Goal: Task Accomplishment & Management: Manage account settings

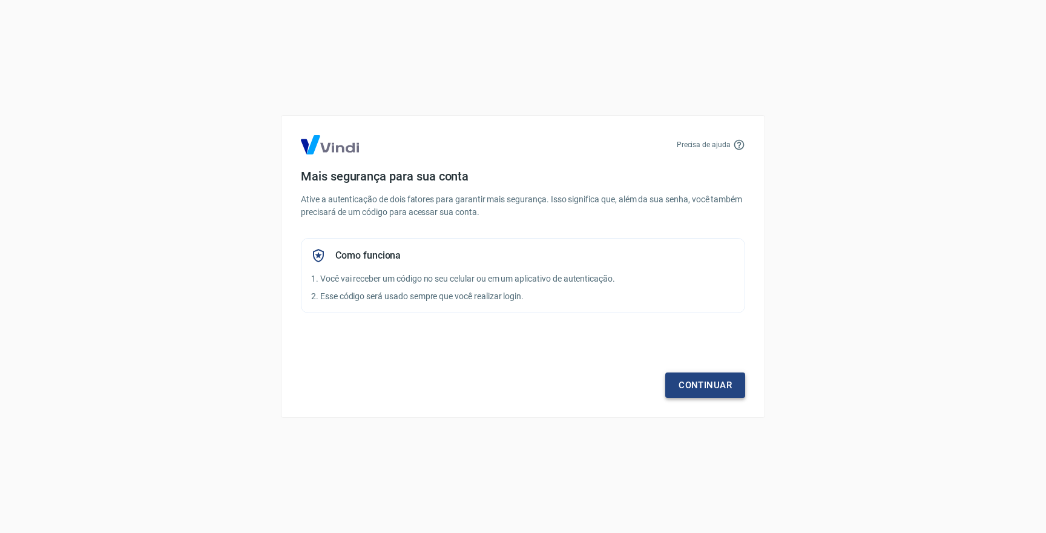
click at [696, 380] on link "Continuar" at bounding box center [705, 384] width 80 height 25
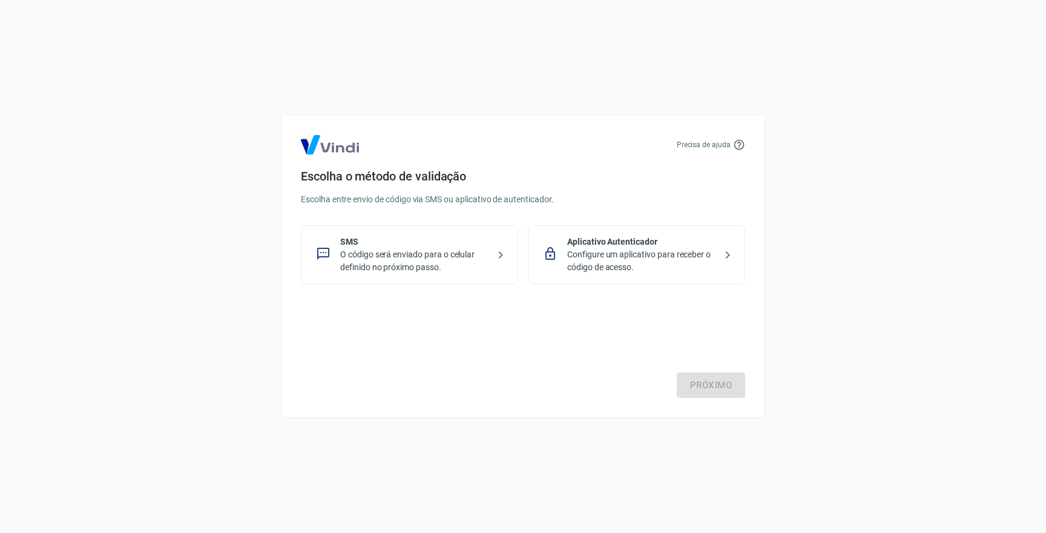
click at [472, 254] on p "O código será enviado para o celular definido no próximo passo." at bounding box center [414, 260] width 148 height 25
click at [708, 381] on link "Próximo" at bounding box center [711, 384] width 68 height 25
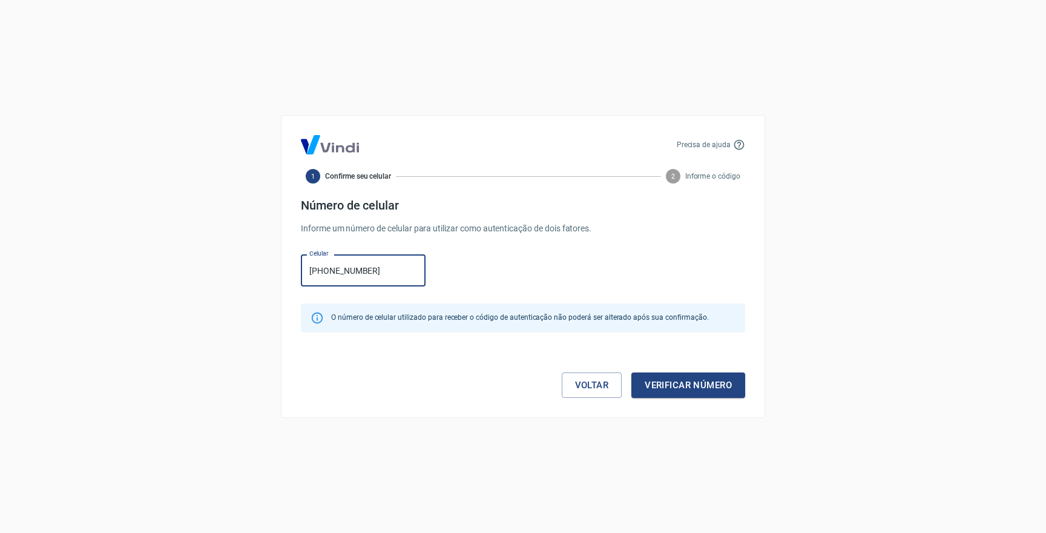
type input "(21) 99447-6336"
click at [685, 386] on button "Verificar número" at bounding box center [688, 384] width 114 height 25
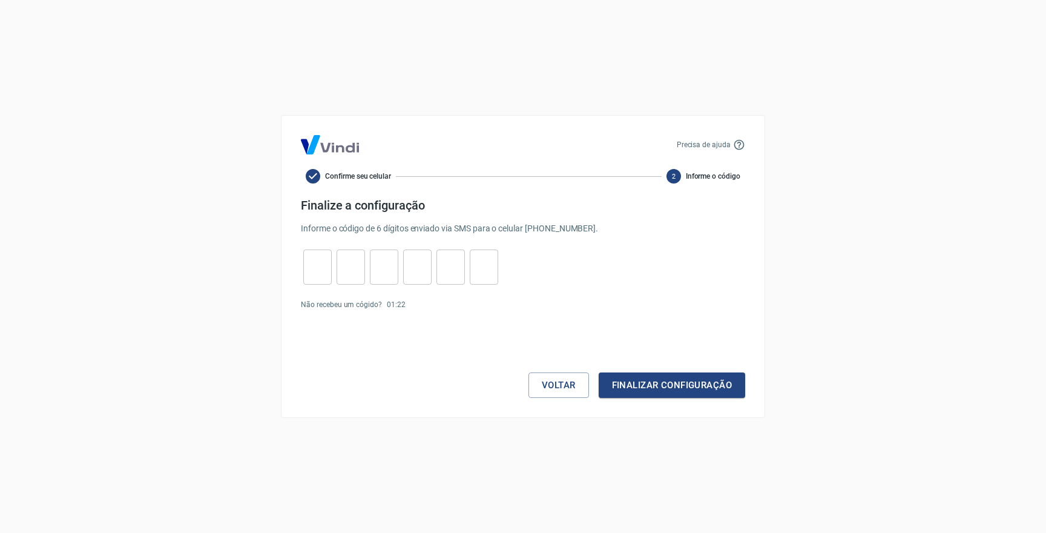
click at [312, 274] on input "tel" at bounding box center [317, 267] width 28 height 26
type input "5"
type input "2"
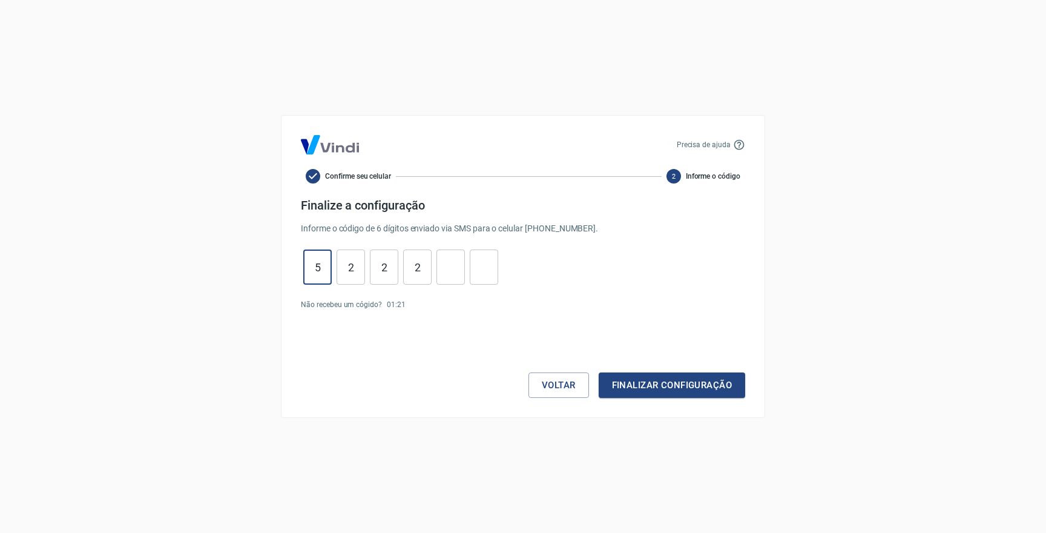
type input "2"
type input "5"
click at [671, 385] on button "Finalizar configuração" at bounding box center [672, 384] width 147 height 25
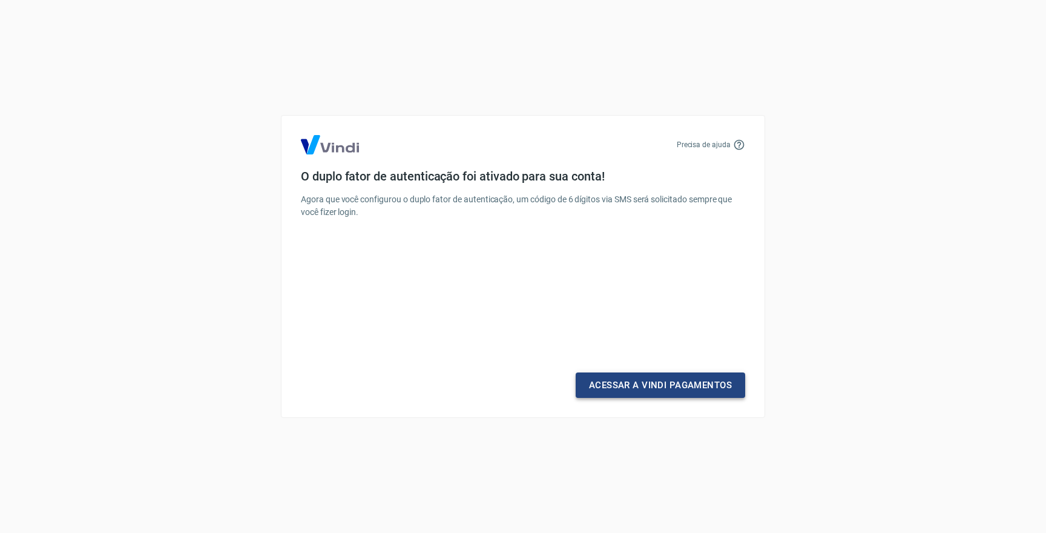
click at [644, 386] on link "Acessar a Vindi Pagamentos" at bounding box center [661, 384] width 170 height 25
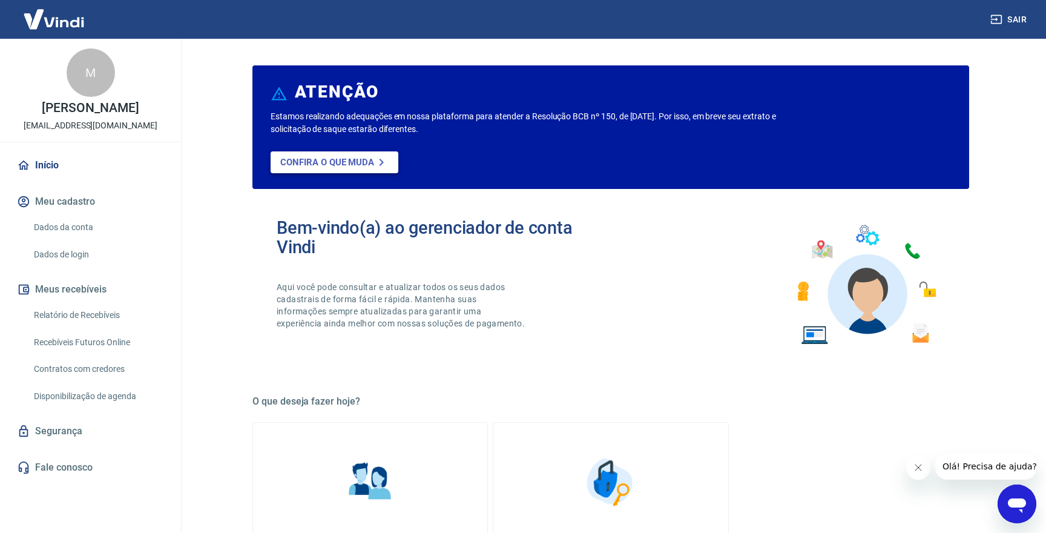
click at [323, 161] on p "Confira o que muda" at bounding box center [327, 162] width 94 height 11
click at [50, 163] on link "Início" at bounding box center [91, 165] width 152 height 27
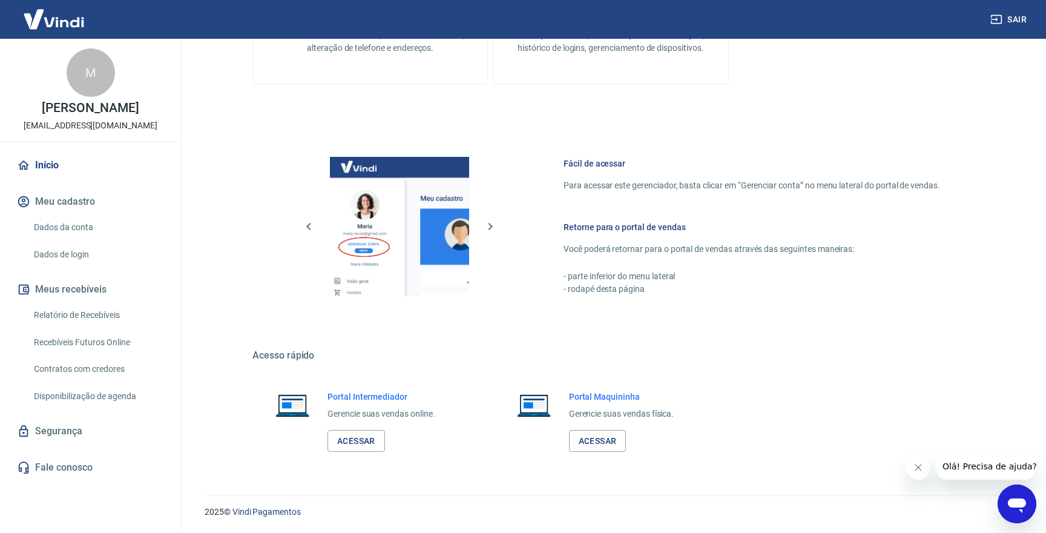
scroll to position [536, 0]
click at [82, 309] on link "Relatório de Recebíveis" at bounding box center [97, 315] width 137 height 25
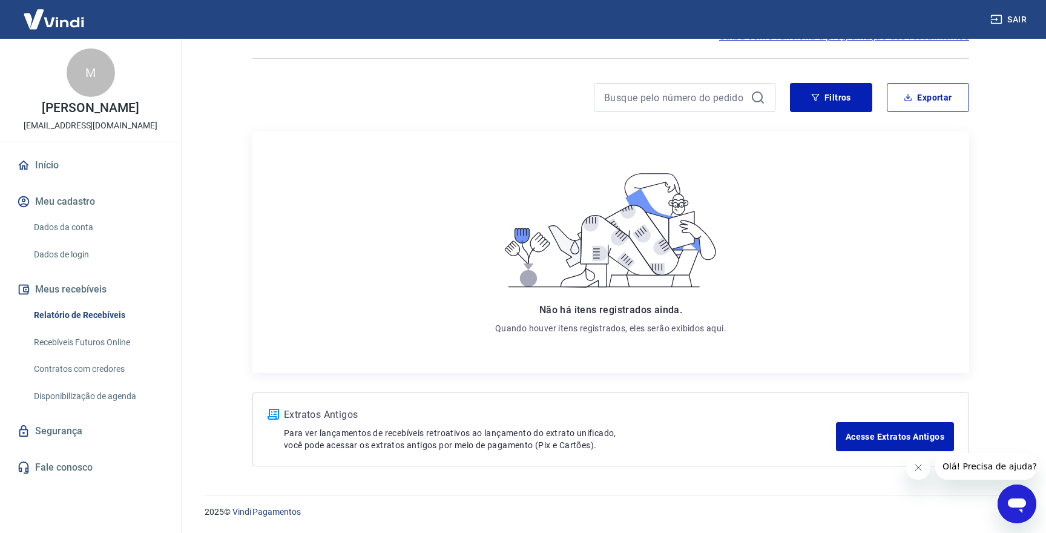
scroll to position [68, 0]
click at [96, 342] on link "Recebíveis Futuros Online" at bounding box center [97, 342] width 137 height 25
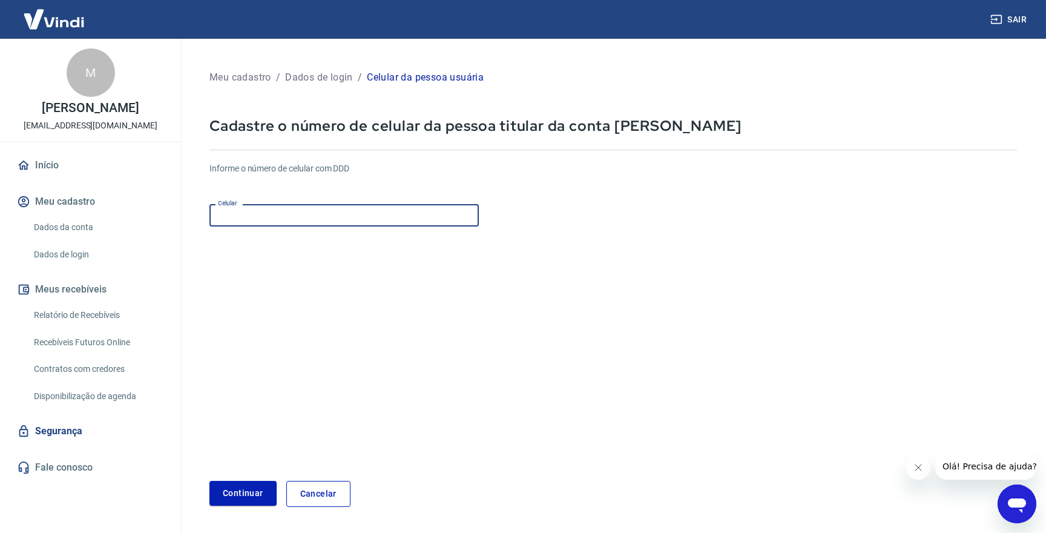
click at [279, 217] on input "Celular" at bounding box center [343, 215] width 269 height 22
